Goal: Transaction & Acquisition: Purchase product/service

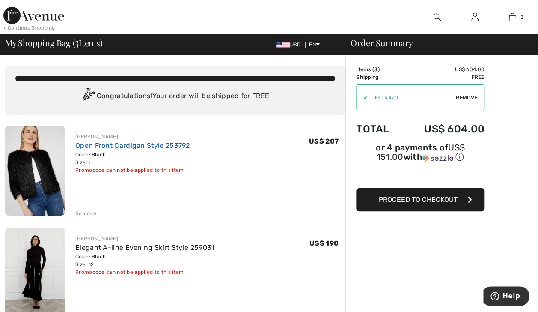
click at [165, 147] on link "Open Front Cardigan Style 253792" at bounding box center [132, 145] width 115 height 8
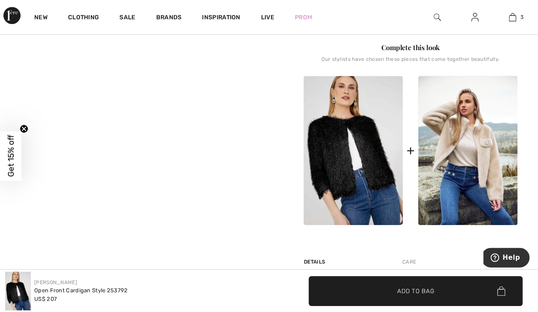
scroll to position [318, 0]
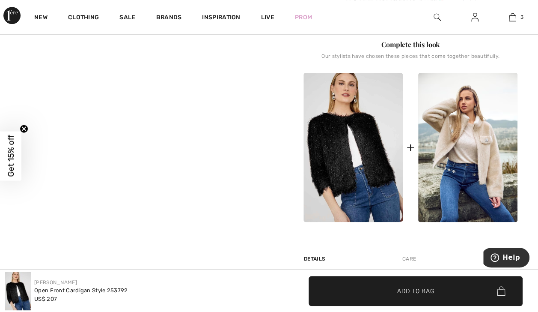
click at [374, 170] on img at bounding box center [353, 147] width 99 height 149
click at [357, 170] on img at bounding box center [353, 147] width 99 height 149
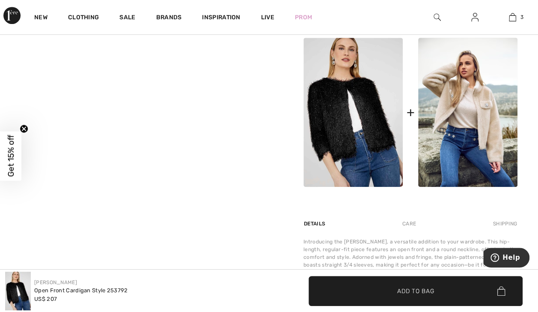
scroll to position [350, 0]
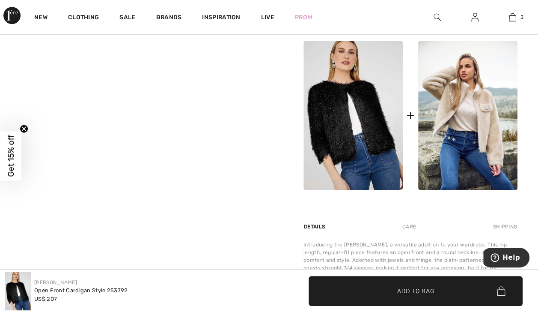
click at [364, 147] on img at bounding box center [353, 115] width 99 height 149
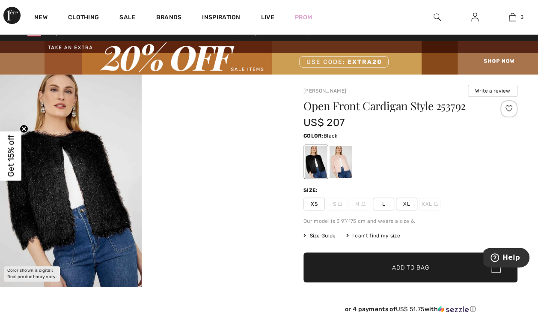
scroll to position [0, 0]
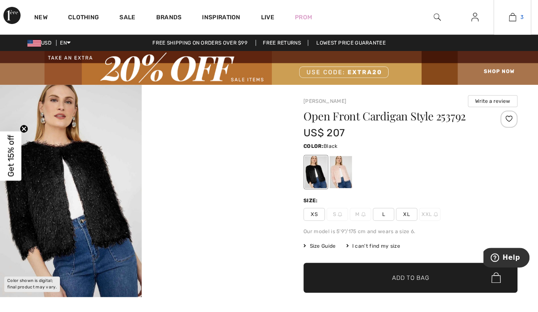
click at [516, 20] on link "3" at bounding box center [512, 17] width 37 height 10
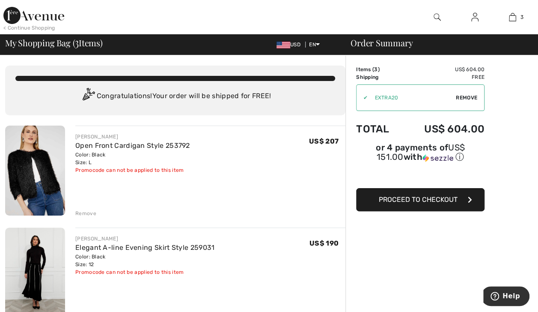
click at [469, 99] on span "Remove" at bounding box center [466, 98] width 21 height 8
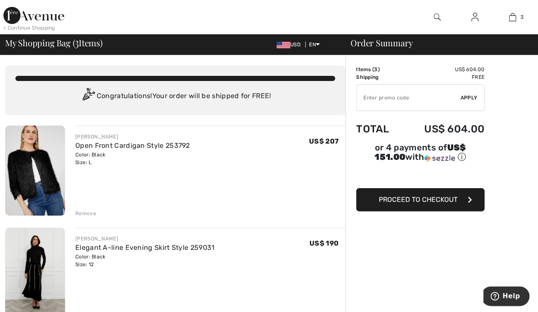
click at [390, 99] on input "TEXT" at bounding box center [409, 98] width 104 height 26
type input "FLASH15"
click at [472, 101] on span "Apply" at bounding box center [469, 98] width 17 height 8
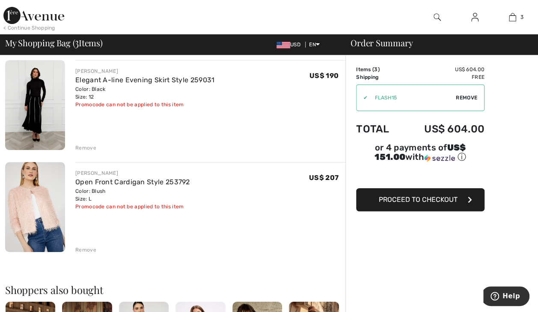
scroll to position [169, 0]
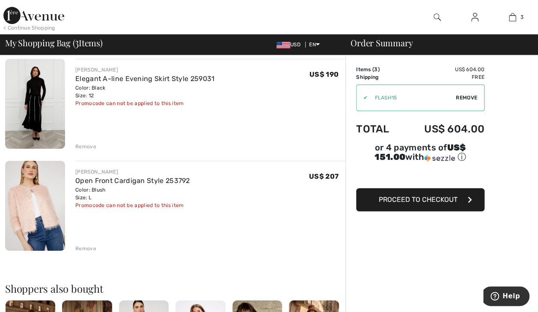
click at [454, 194] on button "Proceed to Checkout" at bounding box center [420, 199] width 128 height 23
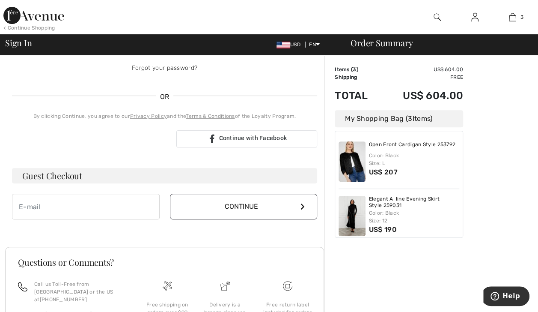
scroll to position [158, 0]
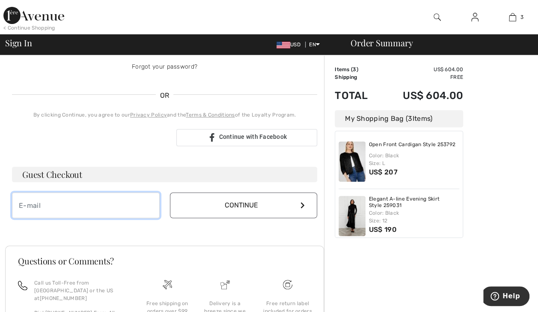
click at [110, 215] on input "email" at bounding box center [86, 205] width 148 height 26
type input "deb9121@msn.com"
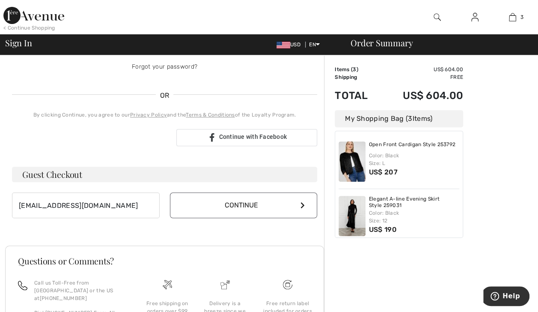
click at [258, 206] on button "Continue" at bounding box center [244, 205] width 148 height 26
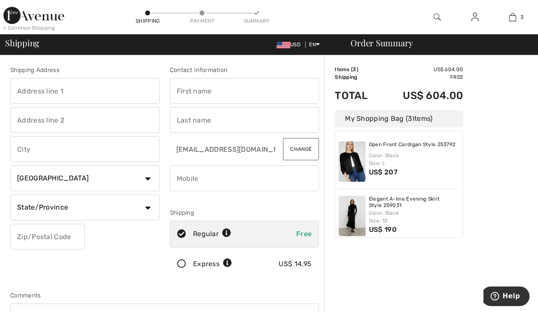
click at [100, 94] on input "text" at bounding box center [84, 91] width 149 height 26
type input "[STREET_ADDRESS][PERSON_NAME]"
type input "Carnegie"
select select "US"
select select "PA"
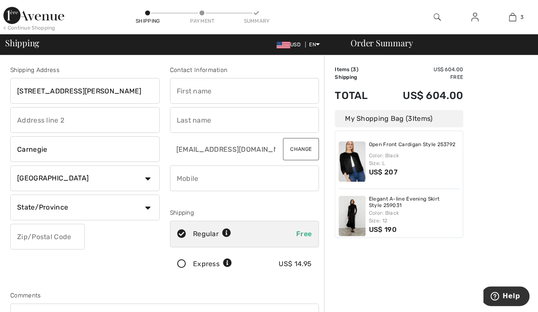
type input "15106"
type input "Debra"
type input "Flinner"
type input "4125224212"
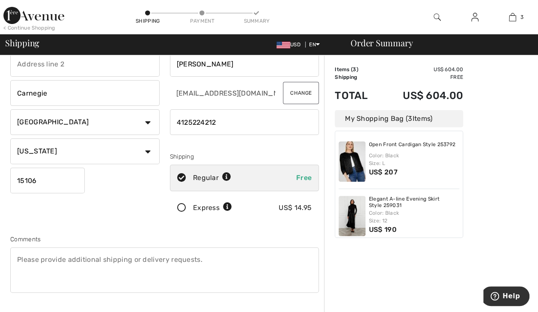
scroll to position [49, 0]
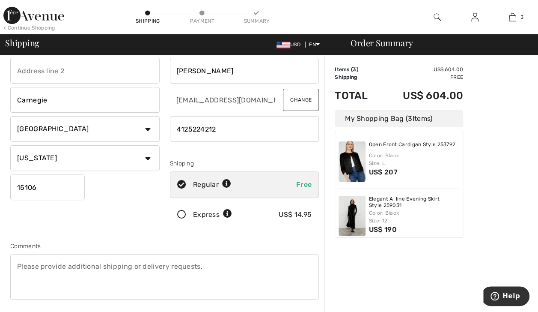
click at [183, 218] on div "Express US$ 14.95" at bounding box center [244, 214] width 149 height 27
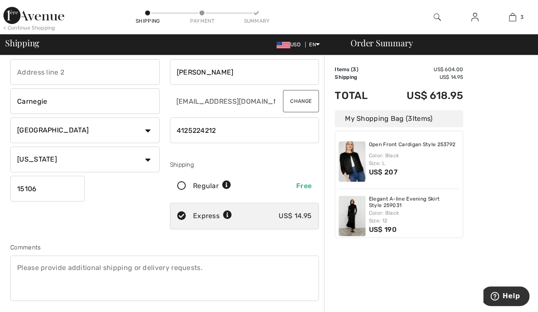
scroll to position [45, 0]
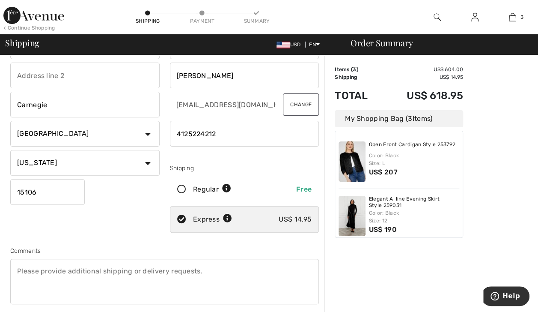
click at [185, 196] on div "Regular Free" at bounding box center [244, 189] width 149 height 27
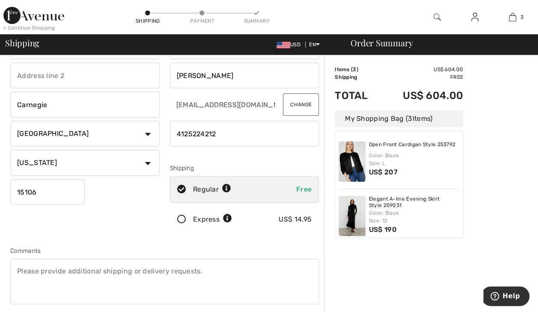
click at [182, 224] on div "Express US$ 14.95" at bounding box center [244, 219] width 149 height 27
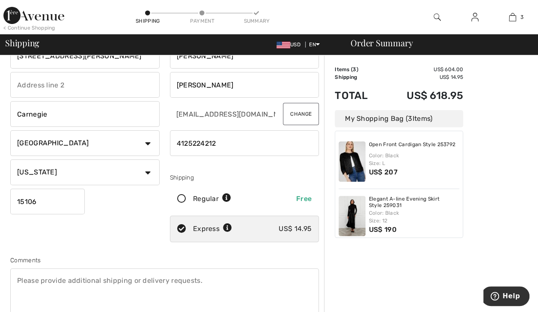
scroll to position [39, 0]
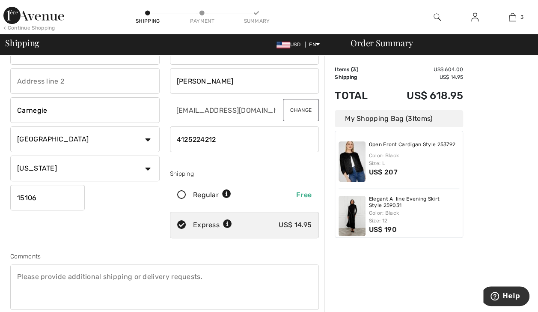
click at [177, 202] on div "Regular Free" at bounding box center [244, 195] width 149 height 27
radio input "true"
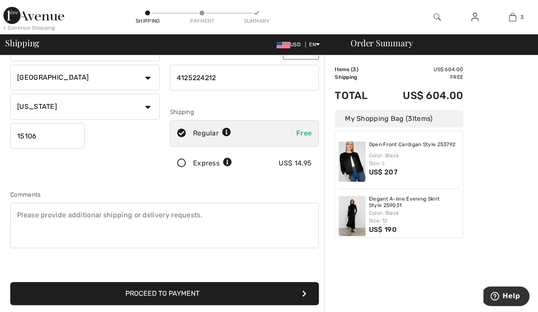
scroll to position [115, 0]
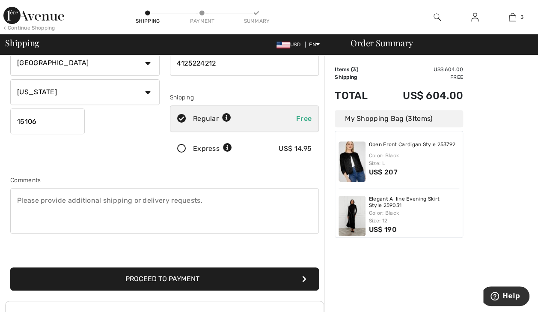
click at [185, 282] on button "Proceed to Payment" at bounding box center [164, 278] width 309 height 23
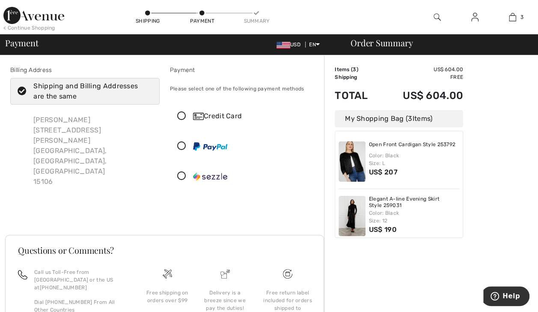
click at [181, 119] on icon at bounding box center [181, 116] width 23 height 9
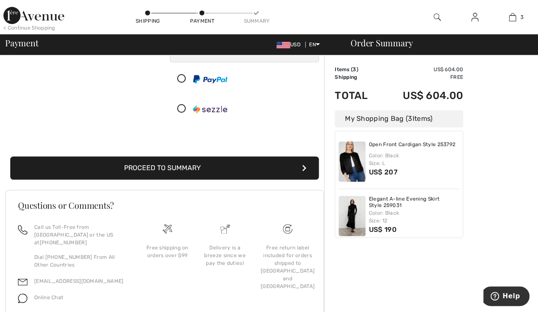
scroll to position [161, 0]
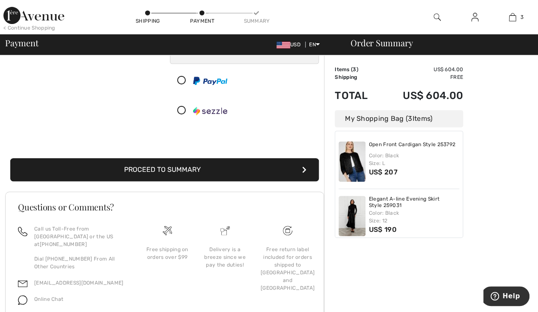
click at [188, 174] on button "Proceed to Summary" at bounding box center [164, 169] width 309 height 23
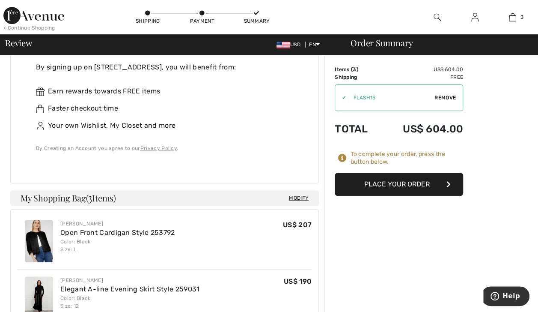
scroll to position [278, 0]
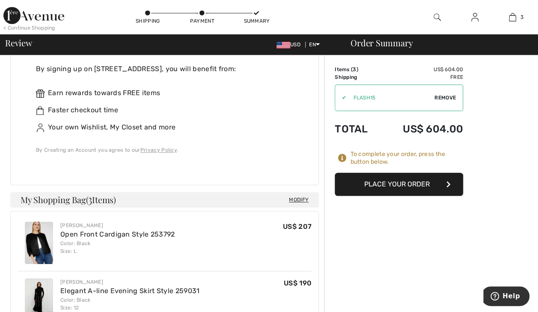
click at [298, 195] on span "Modify" at bounding box center [299, 199] width 20 height 9
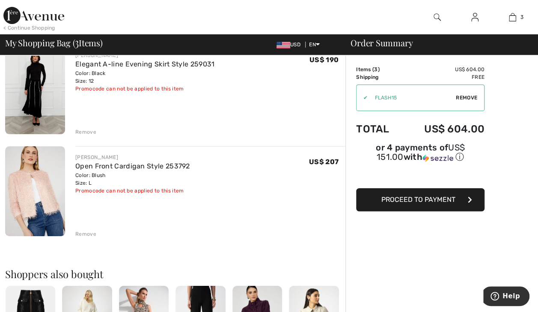
scroll to position [186, 0]
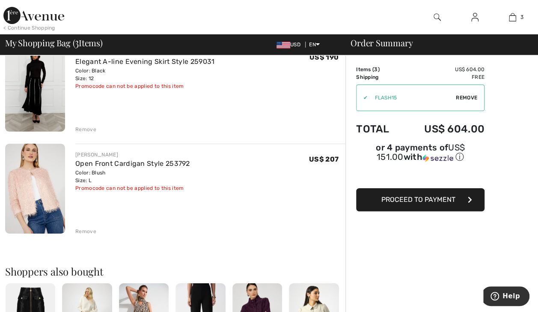
click at [88, 236] on div "FRANK LYMAN Open Front Cardigan Style 253792 Color: Black Size: L Final Sale Pr…" at bounding box center [175, 261] width 340 height 642
click at [88, 235] on div "FRANK LYMAN Open Front Cardigan Style 253792 Color: Black Size: L Final Sale Pr…" at bounding box center [175, 261] width 340 height 642
click at [87, 230] on div "Remove" at bounding box center [85, 231] width 21 height 8
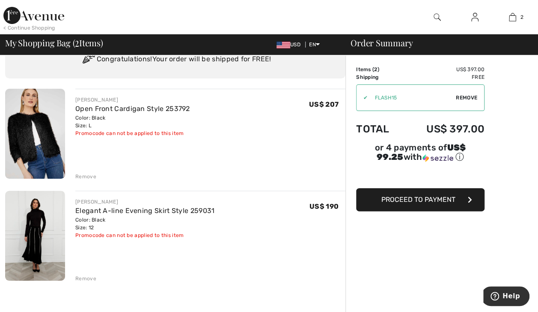
scroll to position [32, 0]
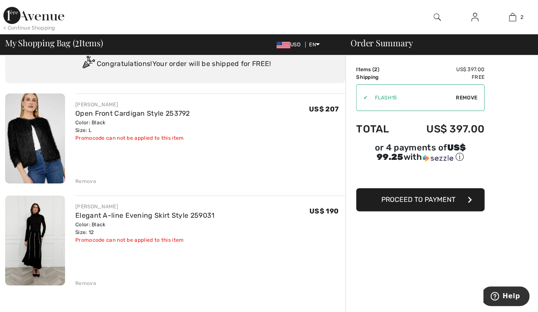
click at [430, 195] on span "Proceed to Payment" at bounding box center [418, 199] width 74 height 8
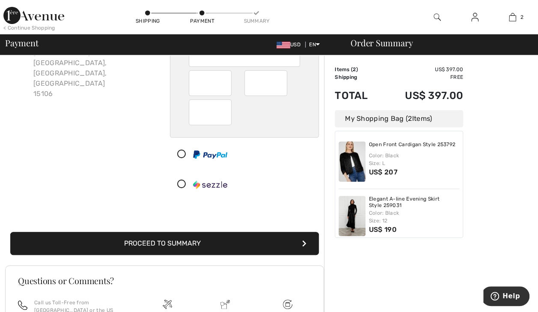
scroll to position [142, 0]
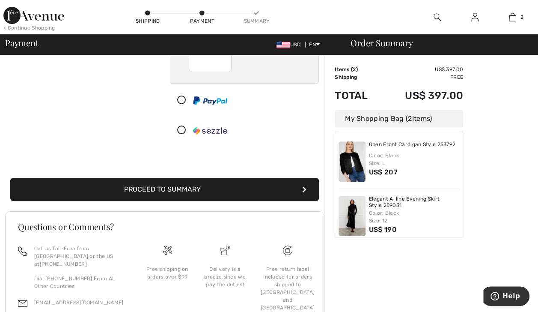
click at [171, 186] on button "Proceed to Summary" at bounding box center [164, 189] width 309 height 23
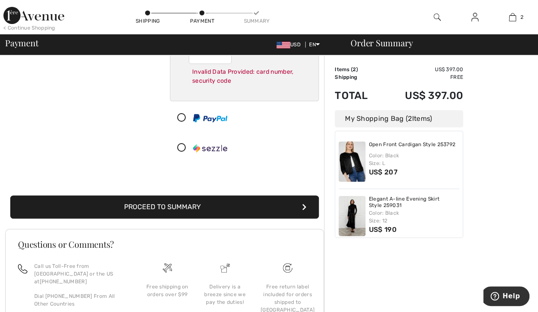
scroll to position [151, 0]
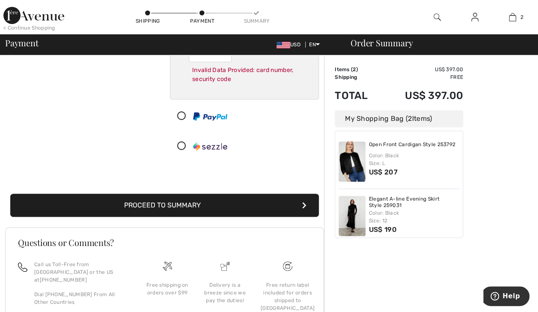
click at [165, 204] on button "Proceed to Summary" at bounding box center [164, 205] width 309 height 23
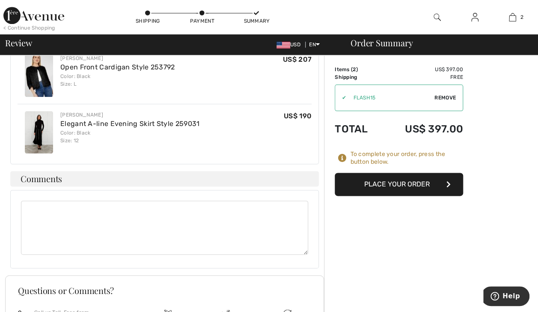
scroll to position [396, 0]
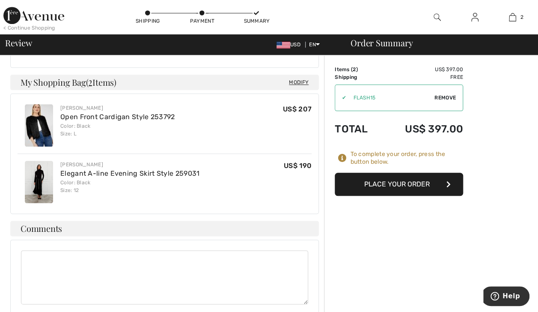
click at [400, 185] on button "Place Your Order" at bounding box center [399, 184] width 128 height 23
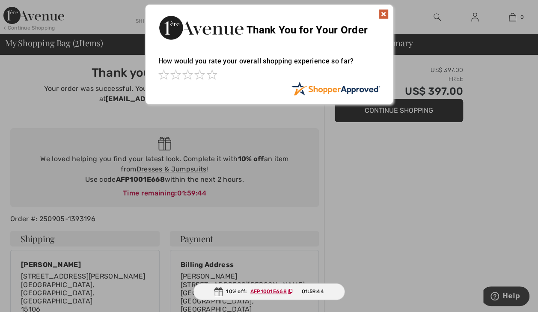
click at [382, 18] on img at bounding box center [383, 14] width 10 height 10
